Goal: Task Accomplishment & Management: Use online tool/utility

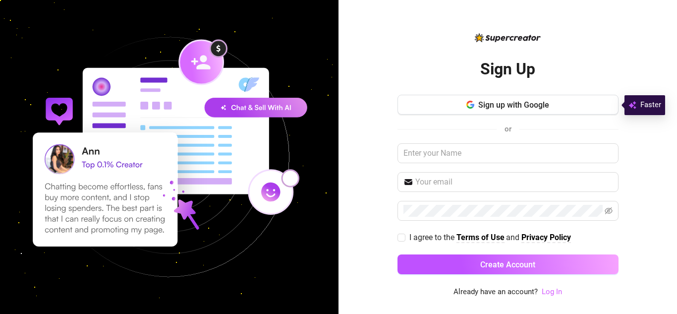
click at [553, 293] on link "Log In" at bounding box center [552, 291] width 20 height 9
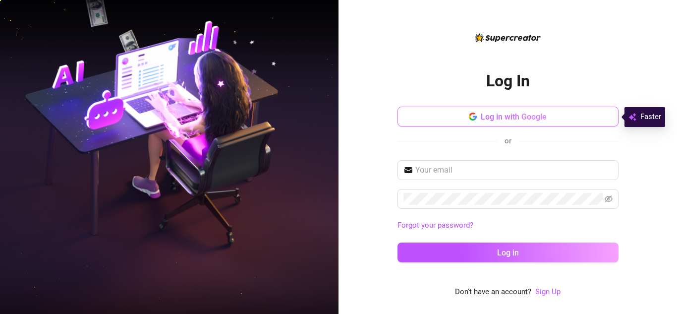
click at [498, 116] on span "Log in with Google" at bounding box center [514, 116] width 66 height 9
click at [497, 120] on span "Log in with Google" at bounding box center [514, 116] width 66 height 9
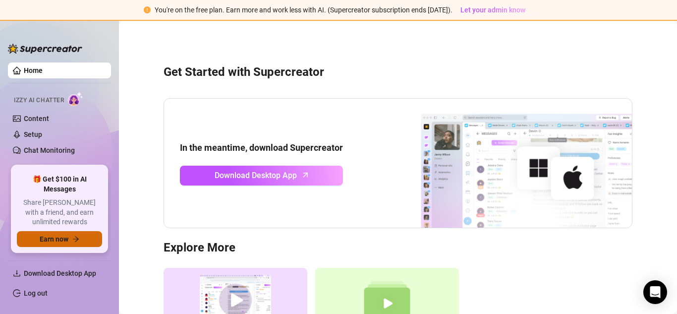
click at [54, 240] on span "Earn now" at bounding box center [54, 239] width 29 height 8
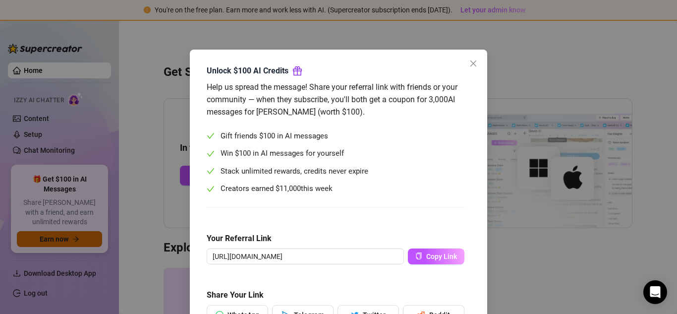
click at [67, 240] on div "Unlock $100 AI Credits Help us spread the message! Share your referral link wit…" at bounding box center [338, 157] width 677 height 314
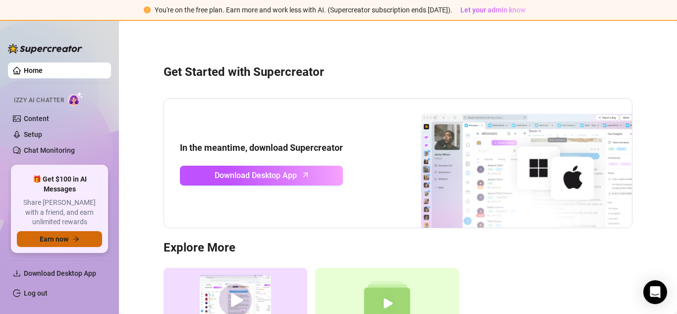
click at [66, 239] on span "Earn now" at bounding box center [54, 239] width 29 height 8
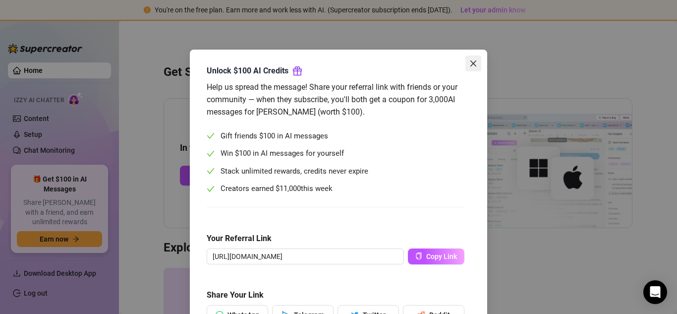
click at [471, 61] on icon "close" at bounding box center [473, 63] width 6 height 6
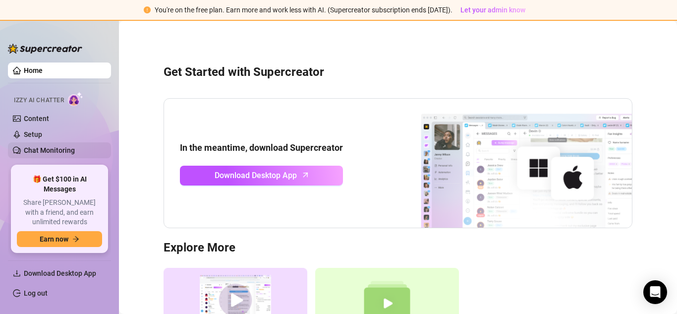
click at [57, 150] on link "Chat Monitoring" at bounding box center [49, 150] width 51 height 8
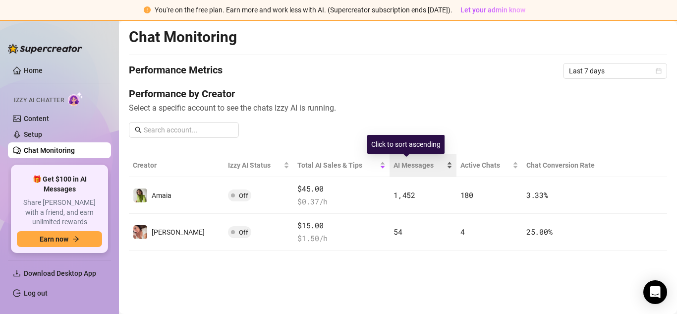
click at [395, 166] on span "AI Messages" at bounding box center [419, 165] width 51 height 11
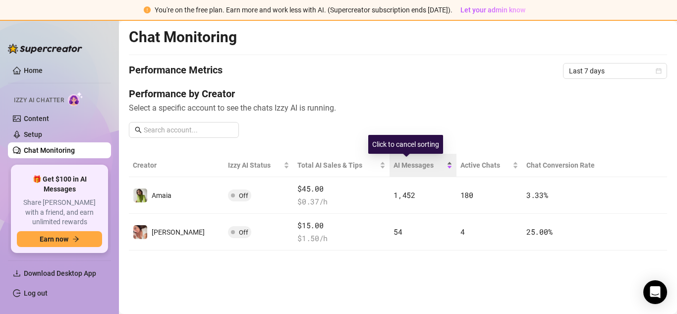
click at [395, 166] on span "AI Messages" at bounding box center [419, 165] width 51 height 11
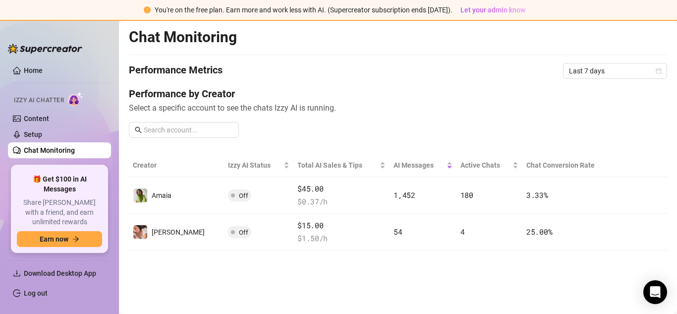
click at [64, 99] on span "Izzy AI Chatter" at bounding box center [39, 100] width 50 height 9
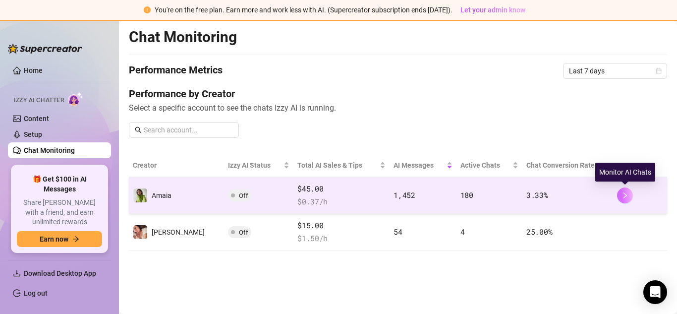
click at [623, 197] on icon "right" at bounding box center [625, 195] width 7 height 7
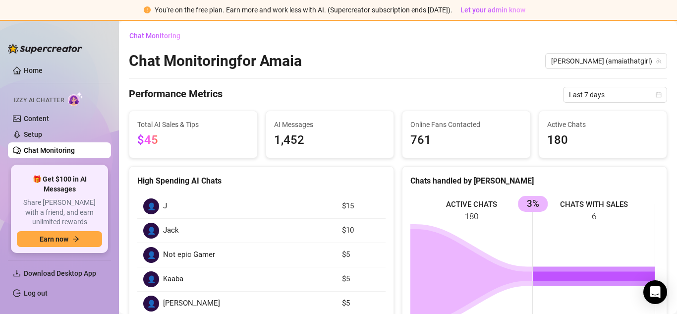
click at [565, 133] on span "180" at bounding box center [603, 140] width 112 height 19
click at [577, 140] on span "180" at bounding box center [603, 140] width 112 height 19
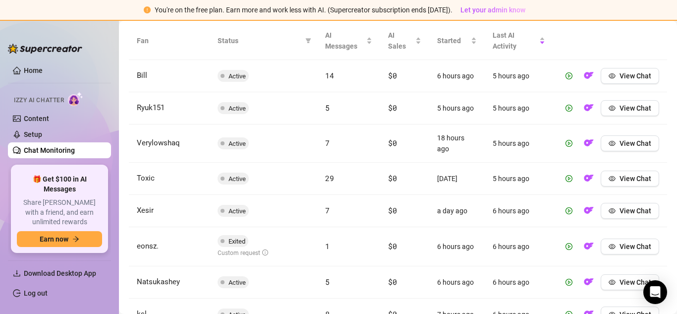
scroll to position [369, 0]
click at [620, 76] on span "View Chat" at bounding box center [636, 75] width 32 height 8
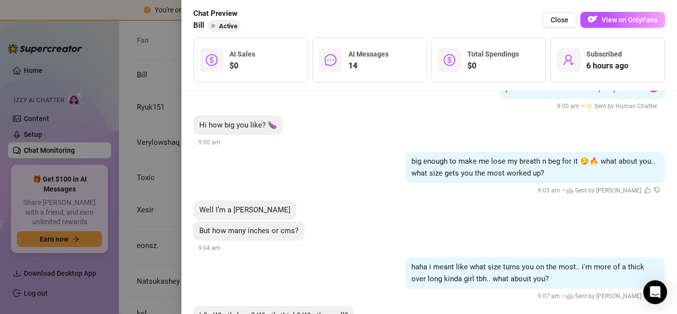
scroll to position [0, 0]
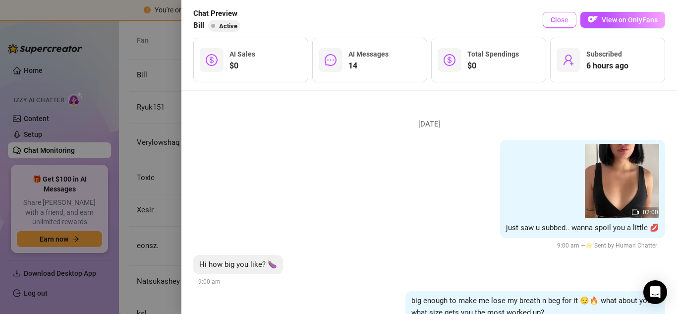
click at [566, 19] on span "Close" at bounding box center [560, 20] width 18 height 8
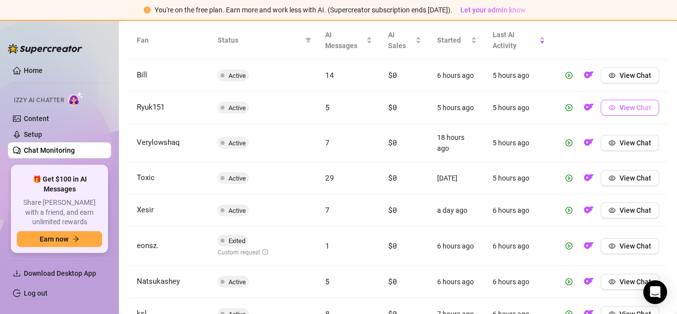
click at [609, 111] on span "button" at bounding box center [612, 108] width 7 height 8
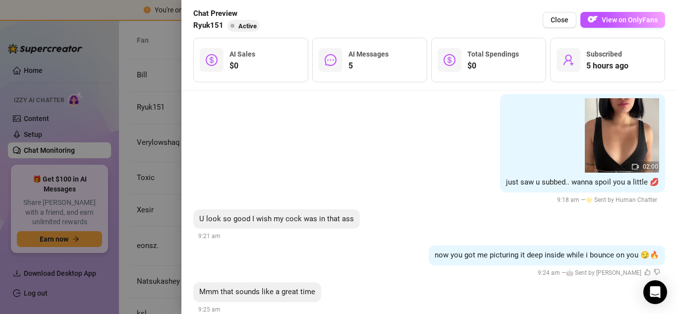
scroll to position [46, 0]
click at [70, 74] on div at bounding box center [338, 157] width 677 height 314
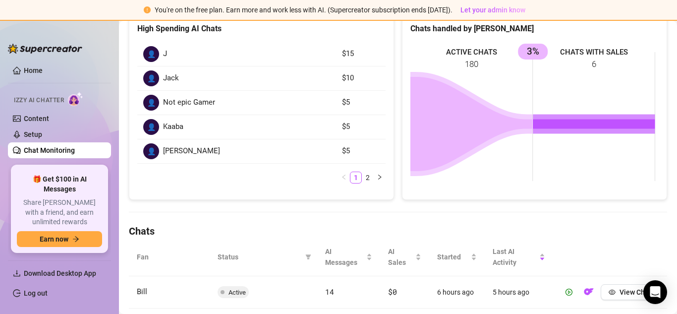
scroll to position [0, 0]
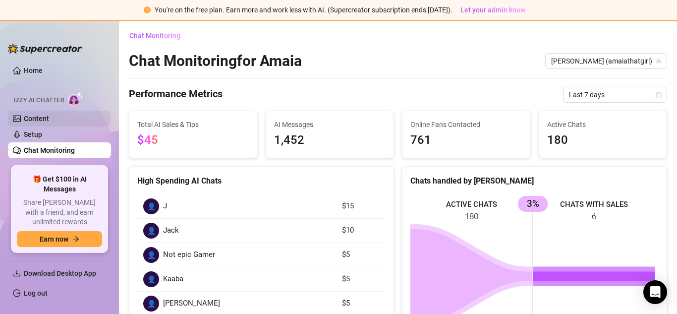
click at [49, 115] on link "Content" at bounding box center [36, 118] width 25 height 8
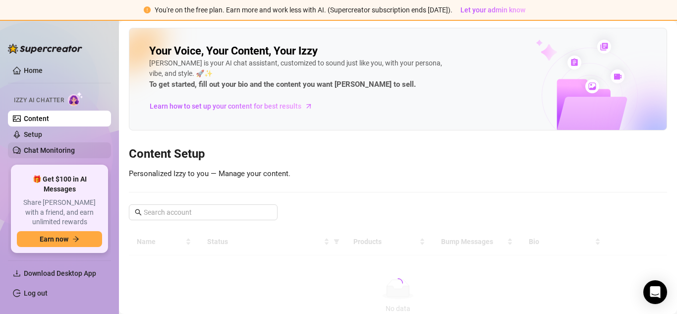
click at [42, 148] on link "Chat Monitoring" at bounding box center [49, 150] width 51 height 8
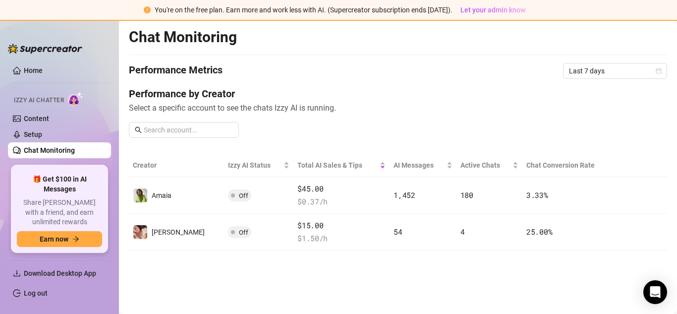
click at [230, 109] on span "Select a specific account to see the chats Izzy AI is running." at bounding box center [398, 108] width 538 height 12
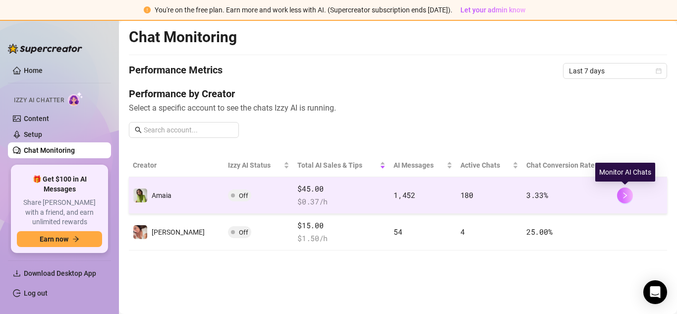
click at [625, 195] on icon "right" at bounding box center [625, 195] width 7 height 7
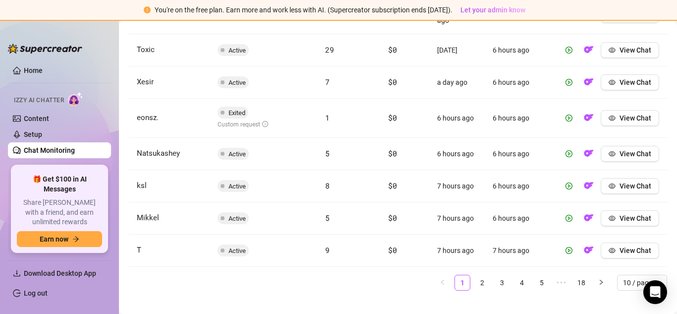
scroll to position [511, 0]
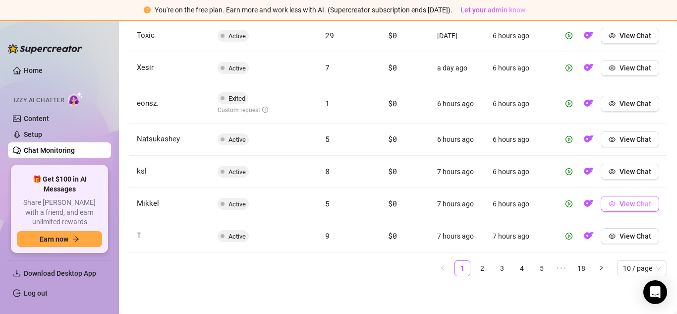
click at [633, 202] on span "View Chat" at bounding box center [636, 204] width 32 height 8
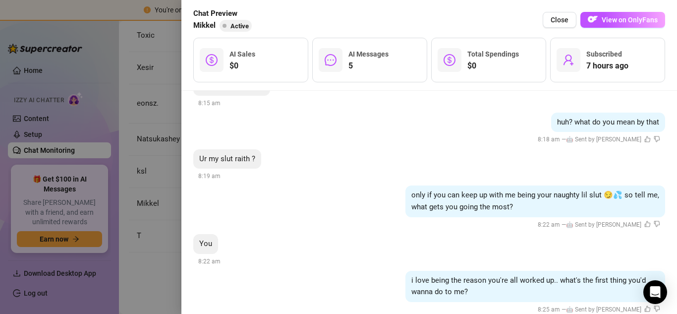
scroll to position [358, 0]
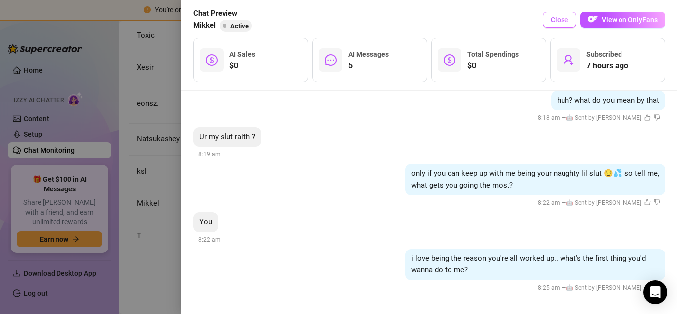
click at [557, 21] on span "Close" at bounding box center [560, 20] width 18 height 8
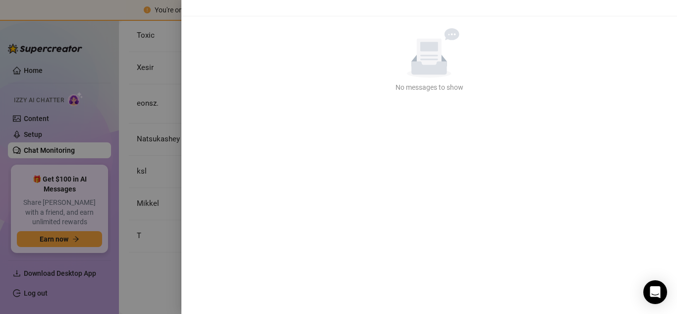
scroll to position [0, 0]
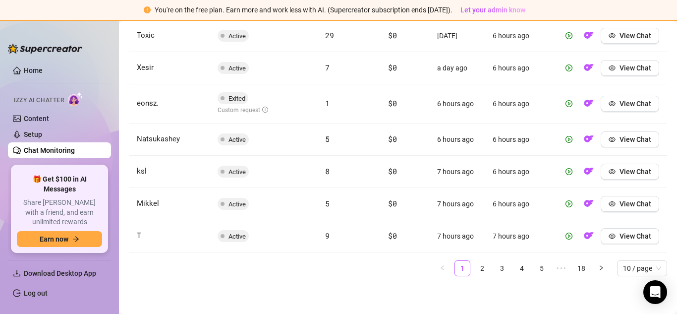
click at [93, 61] on ul "Home Izzy AI Chatter Content Setup Chat Monitoring Discover Viral Videos Settin…" at bounding box center [59, 109] width 103 height 103
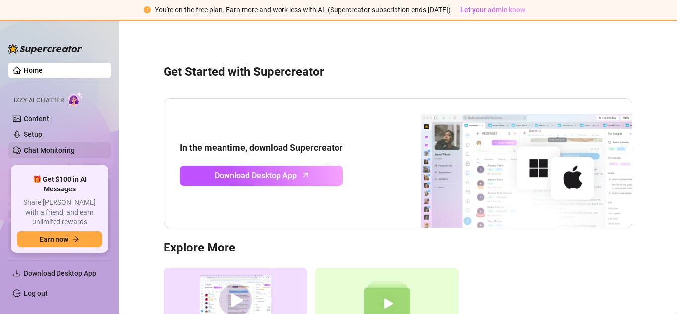
scroll to position [30, 0]
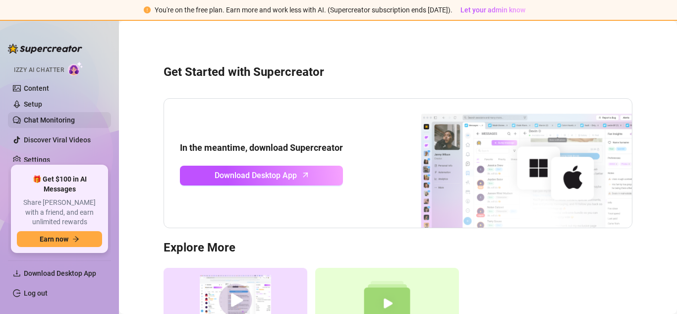
click at [61, 116] on link "Chat Monitoring" at bounding box center [49, 120] width 51 height 8
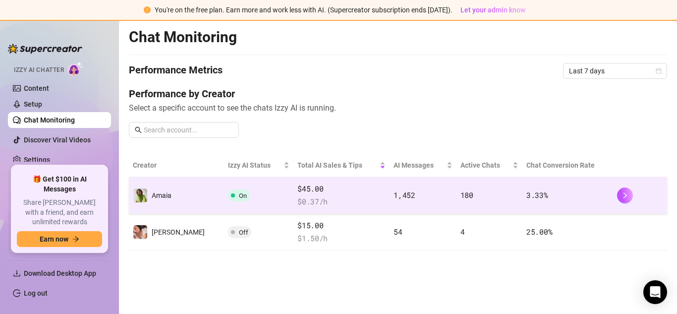
click at [240, 195] on td "On" at bounding box center [258, 195] width 69 height 37
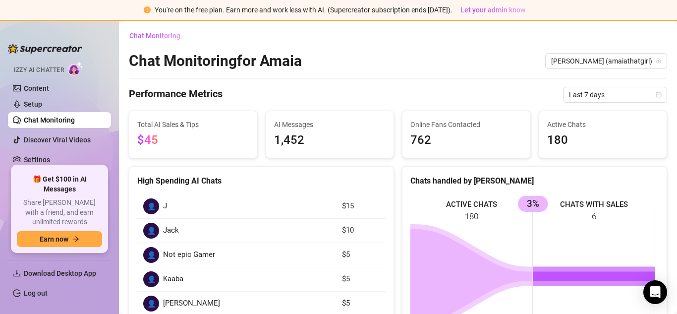
click at [425, 40] on div "Chat Monitoring" at bounding box center [398, 36] width 538 height 16
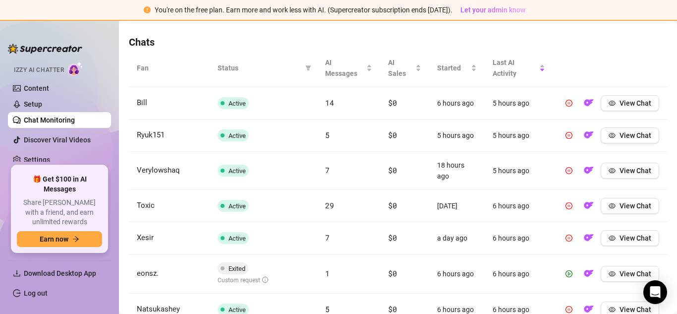
scroll to position [336, 0]
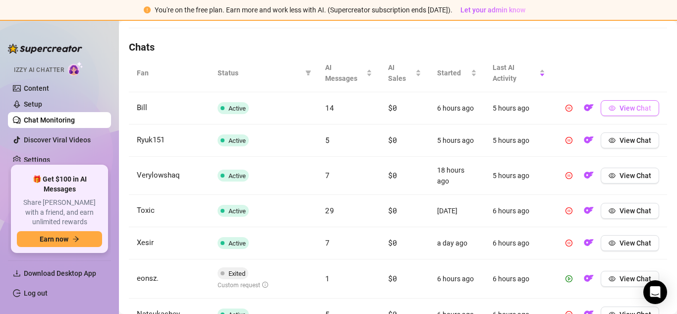
click at [627, 108] on span "View Chat" at bounding box center [636, 108] width 32 height 8
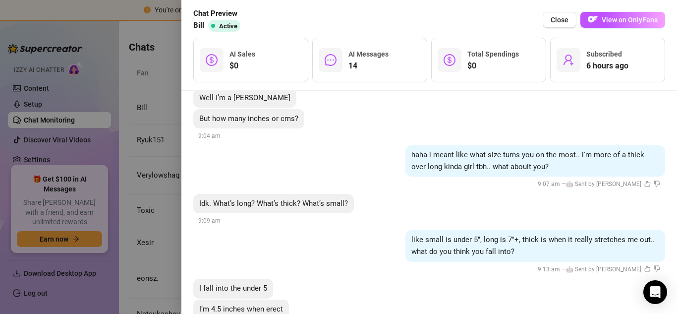
scroll to position [252, 0]
click at [556, 202] on div "Idk. What’s long? What’s thick? What’s small? 9:09 am" at bounding box center [429, 209] width 472 height 33
click at [129, 185] on div at bounding box center [338, 157] width 677 height 314
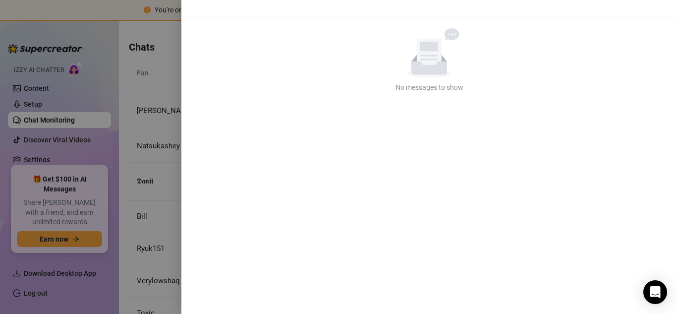
scroll to position [0, 0]
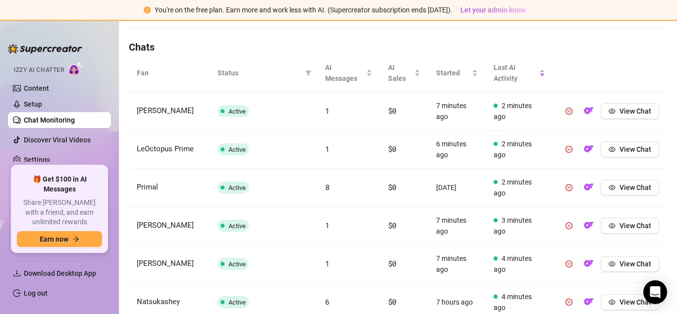
click at [146, 215] on td "[PERSON_NAME]" at bounding box center [169, 226] width 81 height 38
click at [43, 87] on link "Content" at bounding box center [36, 88] width 25 height 8
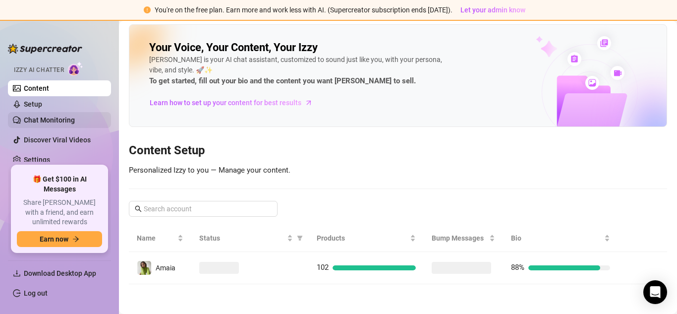
scroll to position [3, 0]
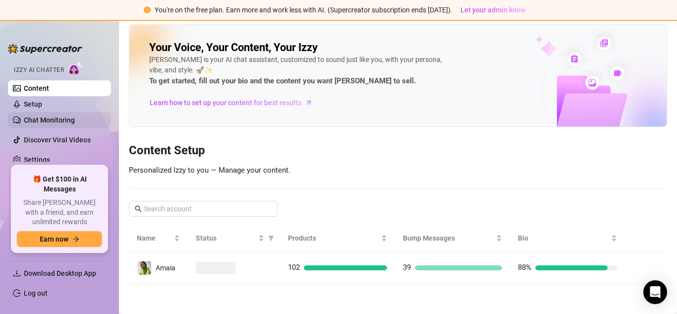
click at [54, 122] on link "Chat Monitoring" at bounding box center [49, 120] width 51 height 8
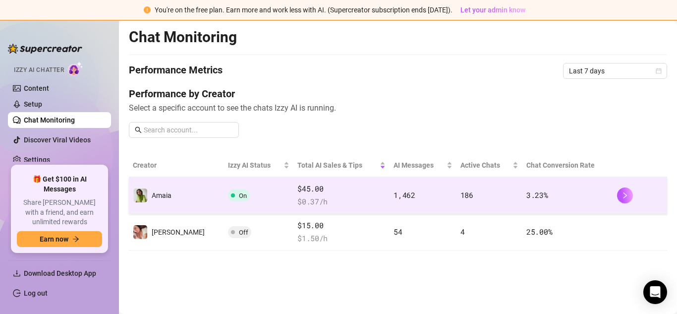
click at [173, 197] on td "Amaia" at bounding box center [176, 195] width 95 height 37
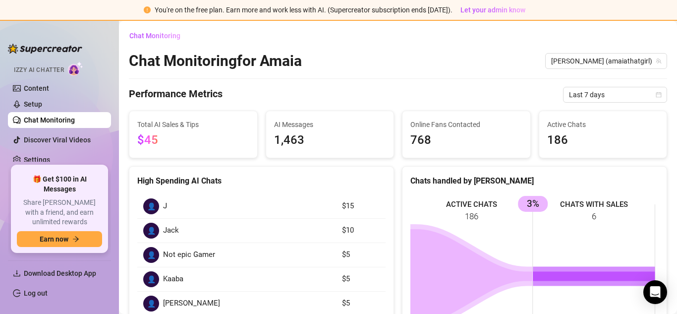
click at [346, 275] on article "$5" at bounding box center [361, 279] width 38 height 12
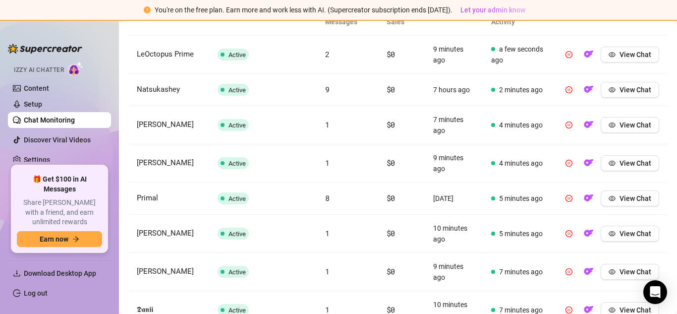
scroll to position [392, 0]
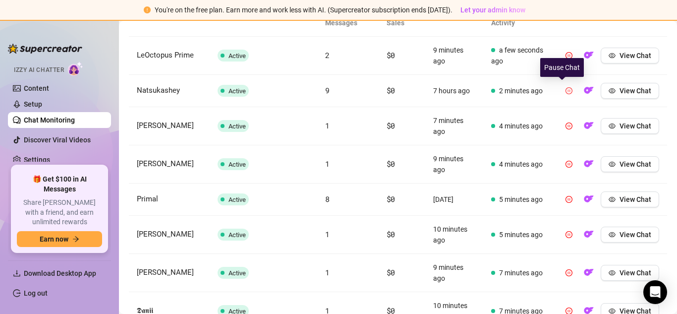
click at [566, 93] on icon "pause-circle" at bounding box center [569, 90] width 7 height 7
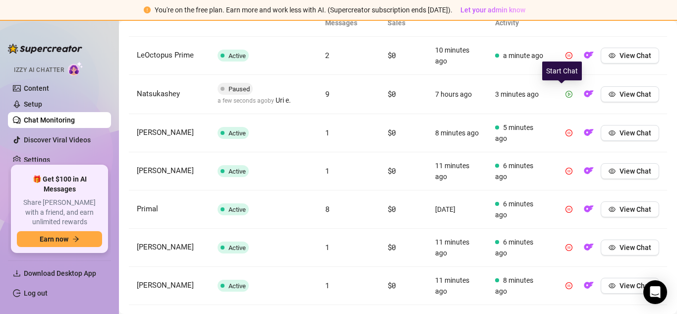
click at [566, 95] on icon "play-circle" at bounding box center [569, 94] width 7 height 7
click at [528, 98] on td "3 minutes ago" at bounding box center [520, 94] width 66 height 39
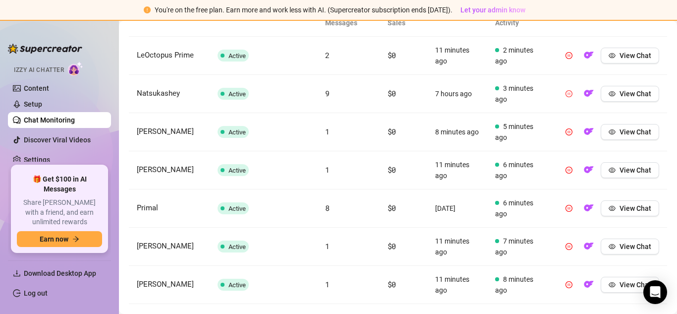
drag, startPoint x: 521, startPoint y: 98, endPoint x: 540, endPoint y: 95, distance: 19.1
click at [540, 95] on td "3 minutes ago" at bounding box center [520, 94] width 66 height 38
drag, startPoint x: 578, startPoint y: 91, endPoint x: 604, endPoint y: 104, distance: 28.4
click at [604, 104] on td "View Chat" at bounding box center [610, 94] width 114 height 38
click at [533, 129] on span "5 minutes ago" at bounding box center [520, 132] width 50 height 22
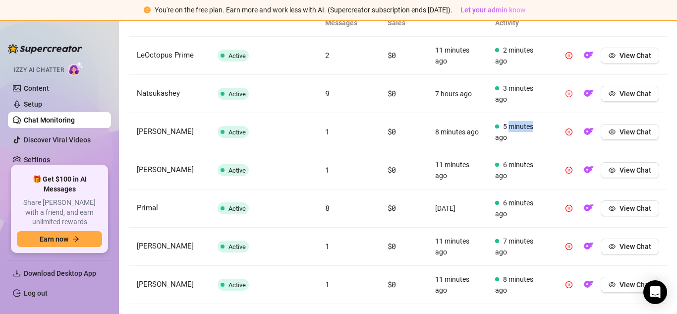
click at [533, 129] on span "5 minutes ago" at bounding box center [520, 132] width 50 height 22
click at [376, 156] on td "1" at bounding box center [348, 170] width 62 height 38
click at [512, 142] on span "5 minutes ago" at bounding box center [520, 132] width 50 height 22
click at [510, 131] on span "5 minutes ago" at bounding box center [520, 132] width 50 height 22
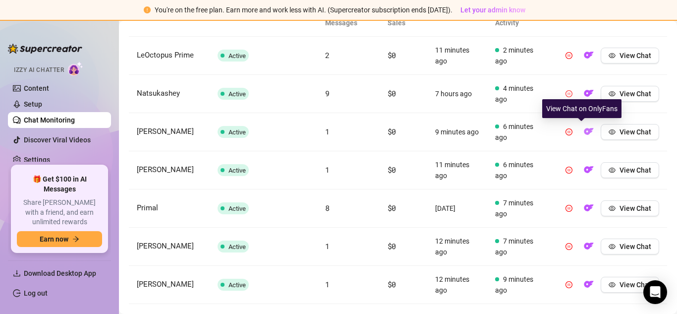
click at [584, 132] on img "button" at bounding box center [589, 131] width 10 height 10
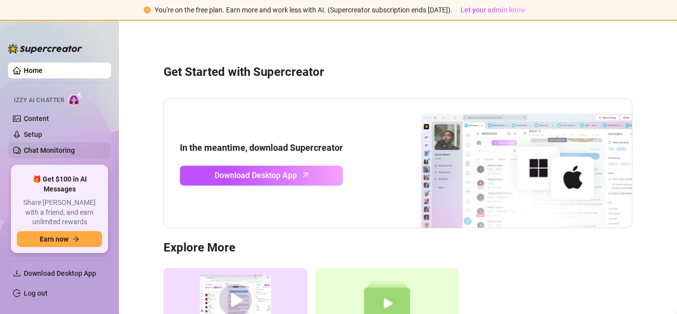
click at [56, 146] on link "Chat Monitoring" at bounding box center [49, 150] width 51 height 8
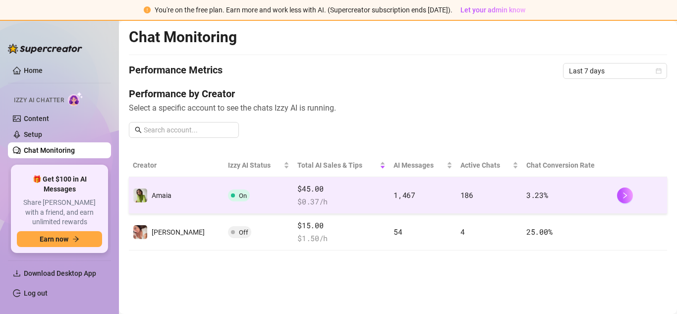
click at [369, 198] on td "$45.00 $ 0.37 /h" at bounding box center [341, 195] width 96 height 37
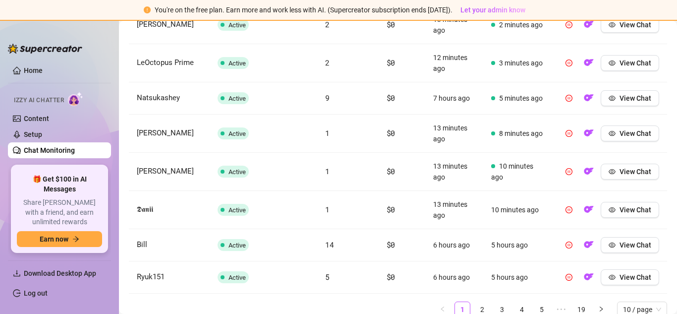
scroll to position [540, 0]
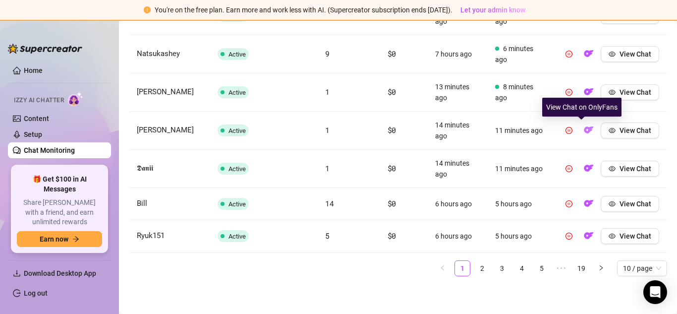
click at [584, 126] on img "button" at bounding box center [589, 130] width 10 height 10
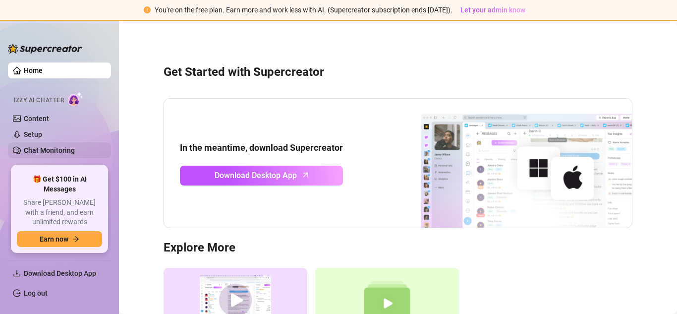
click at [57, 150] on link "Chat Monitoring" at bounding box center [49, 150] width 51 height 8
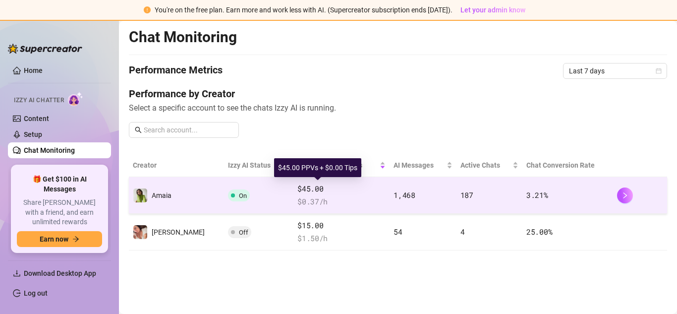
click at [353, 190] on span "$45.00" at bounding box center [341, 189] width 88 height 12
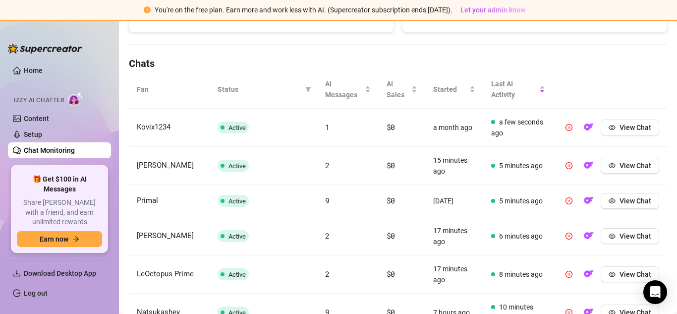
scroll to position [319, 0]
drag, startPoint x: 581, startPoint y: 126, endPoint x: 612, endPoint y: 54, distance: 78.6
click at [612, 54] on div "Chat Monitoring Chat Monitoring for Amaia Amaia (amaiathatgirl) Performance Met…" at bounding box center [398, 110] width 538 height 802
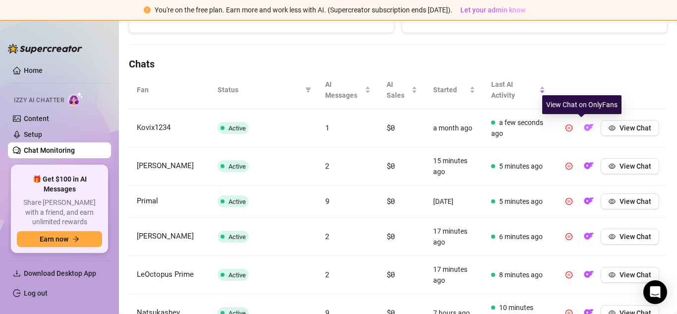
click at [584, 128] on img "button" at bounding box center [589, 127] width 10 height 10
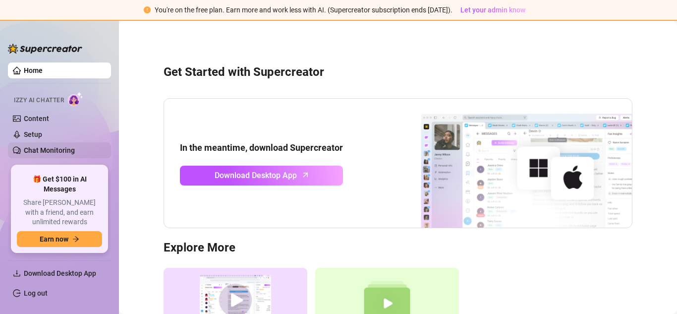
click at [41, 148] on link "Chat Monitoring" at bounding box center [49, 150] width 51 height 8
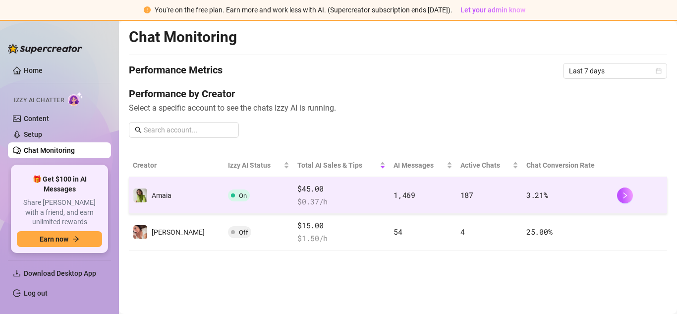
click at [224, 203] on td "On" at bounding box center [258, 195] width 69 height 37
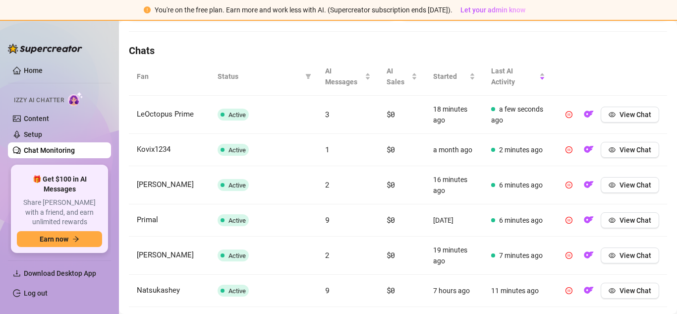
scroll to position [332, 0]
click at [584, 115] on img "button" at bounding box center [589, 115] width 10 height 10
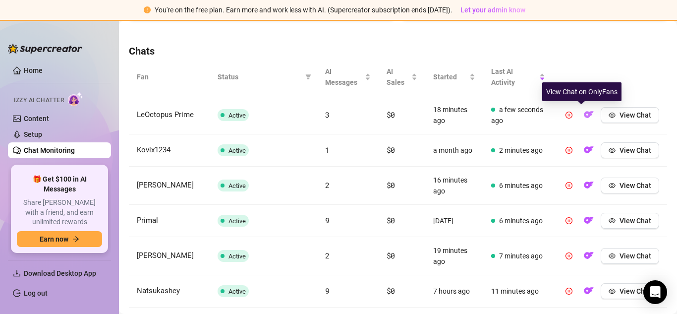
click at [584, 115] on img "button" at bounding box center [589, 115] width 10 height 10
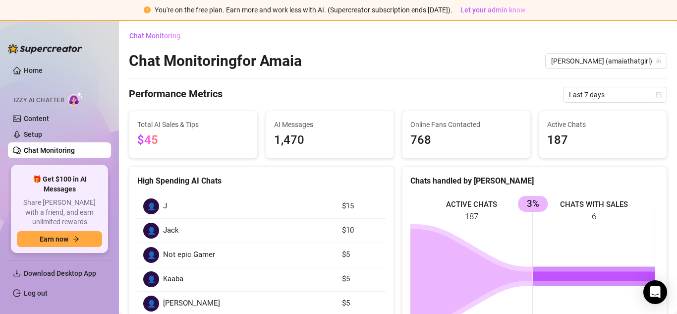
click at [358, 284] on article "$5" at bounding box center [361, 279] width 38 height 12
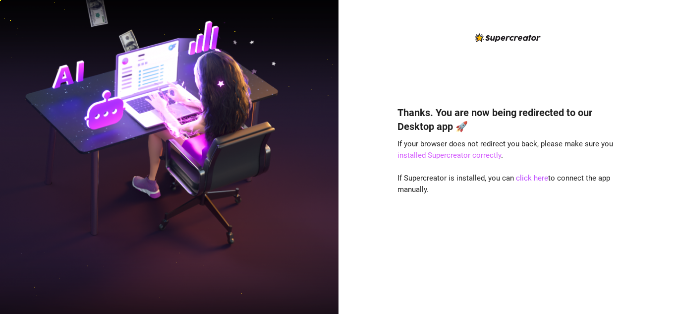
click at [463, 156] on link "installed Supercreator correctly" at bounding box center [449, 155] width 104 height 9
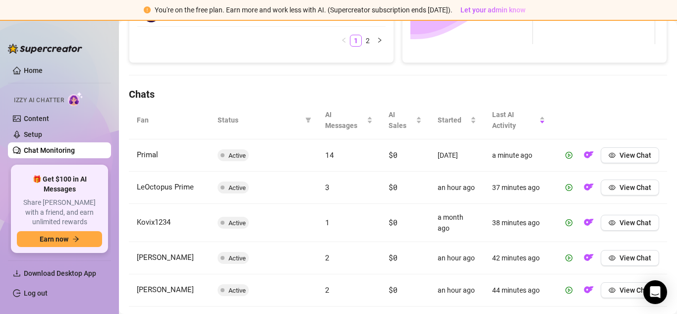
scroll to position [288, 0]
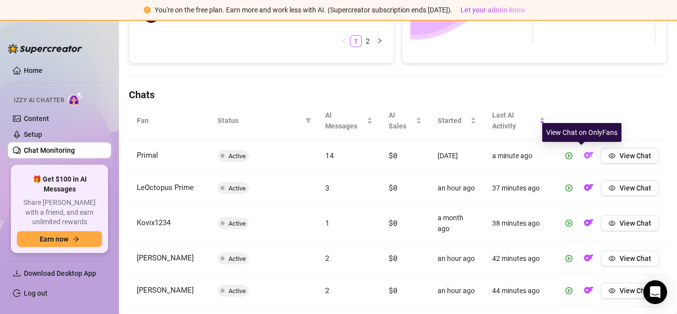
click at [584, 156] on img "button" at bounding box center [589, 155] width 10 height 10
